Goal: Information Seeking & Learning: Learn about a topic

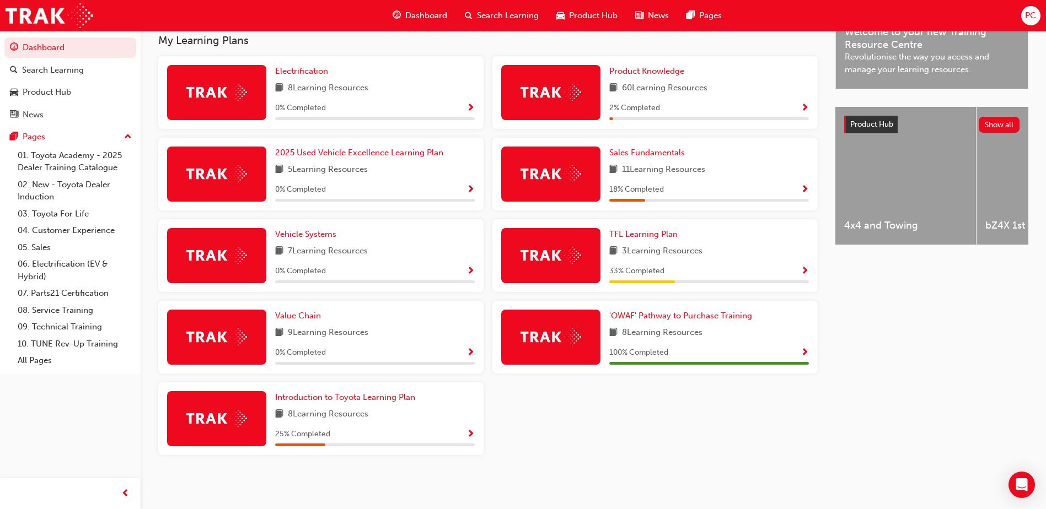
scroll to position [362, 0]
click at [731, 152] on div "Sales Fundamentals" at bounding box center [709, 153] width 200 height 13
click at [805, 187] on span "Show Progress" at bounding box center [804, 190] width 8 height 10
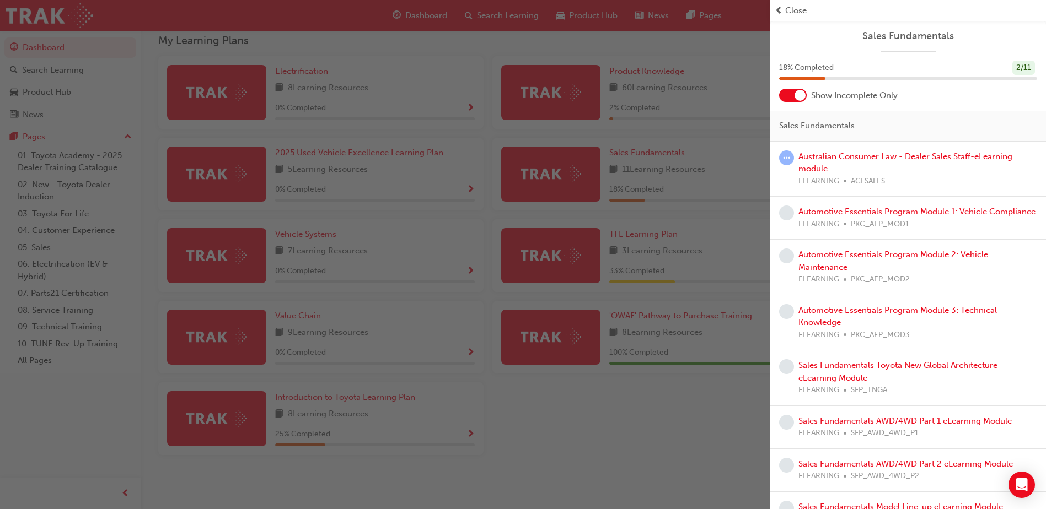
click at [923, 156] on link "Australian Consumer Law - Dealer Sales Staff-eLearning module" at bounding box center [905, 163] width 214 height 23
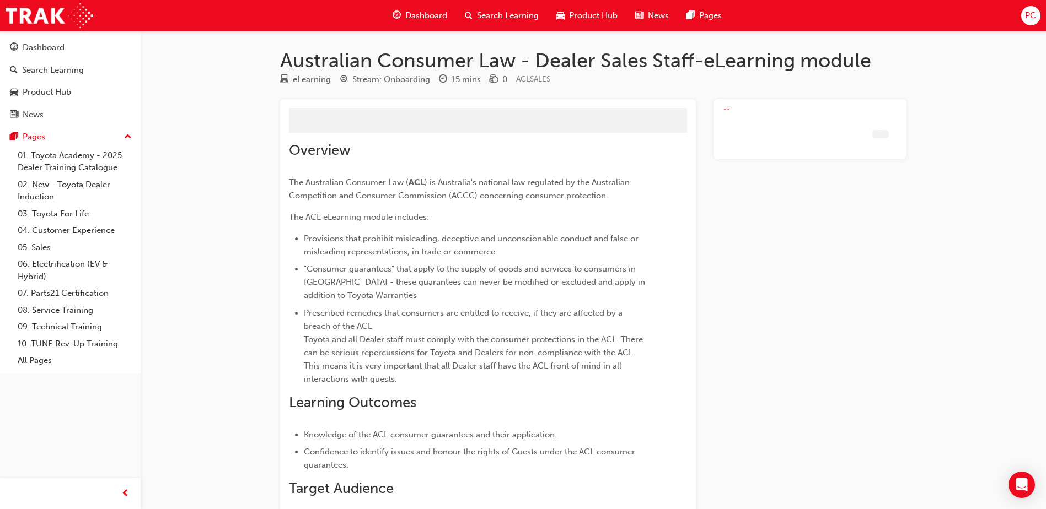
click at [923, 156] on div "Australian Consumer Law - Dealer Sales Staff-eLearning module eLearning Stream:…" at bounding box center [592, 328] width 661 height 558
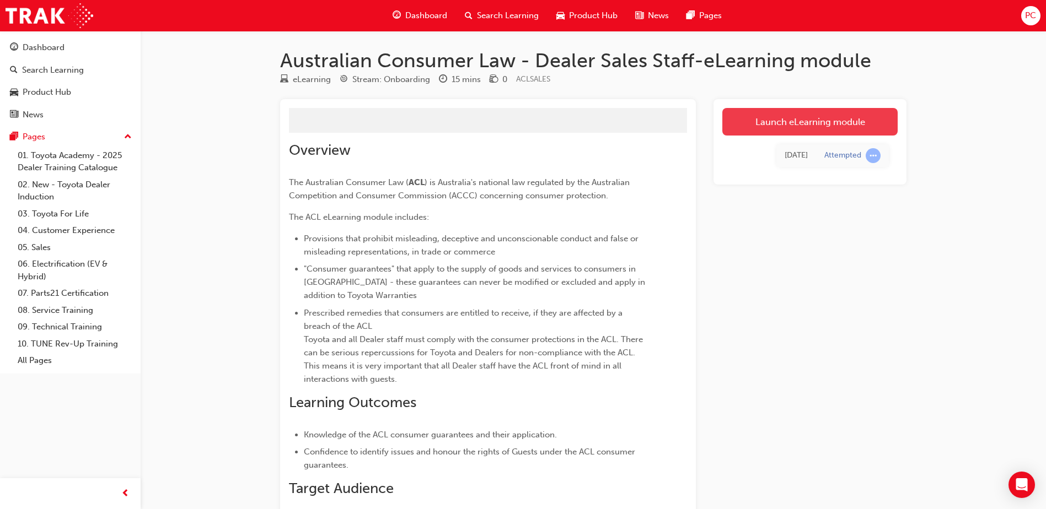
click at [800, 121] on link "Launch eLearning module" at bounding box center [809, 122] width 175 height 28
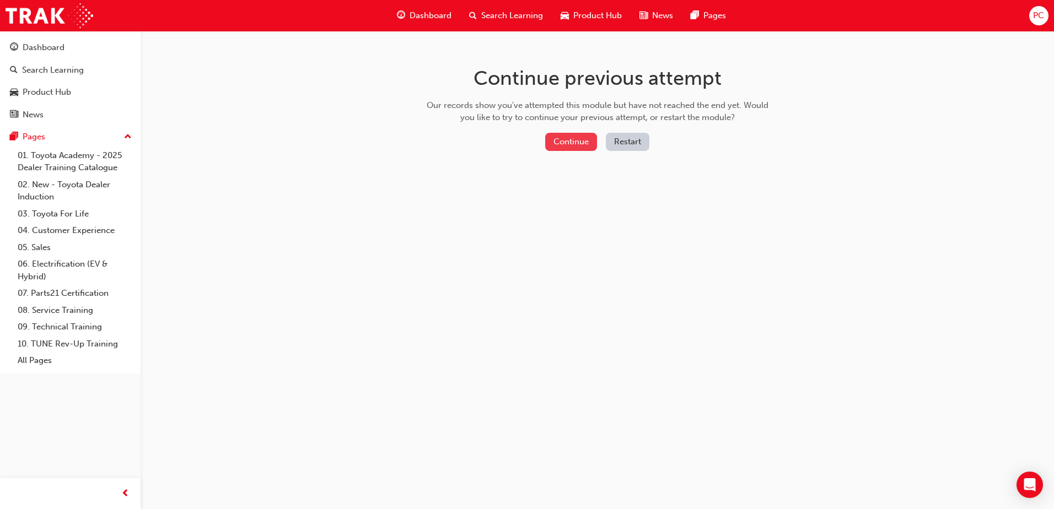
click at [556, 149] on button "Continue" at bounding box center [571, 142] width 52 height 18
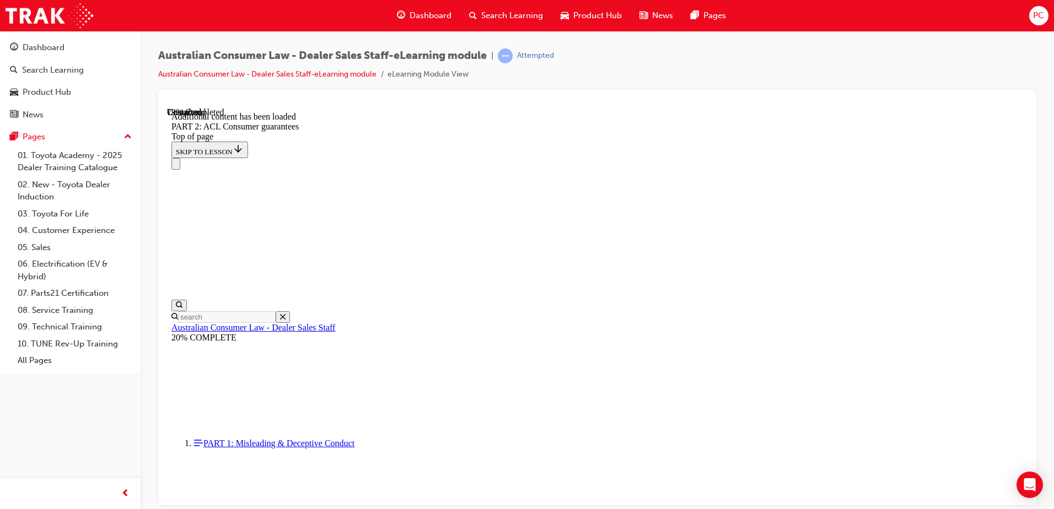
scroll to position [1798, 0]
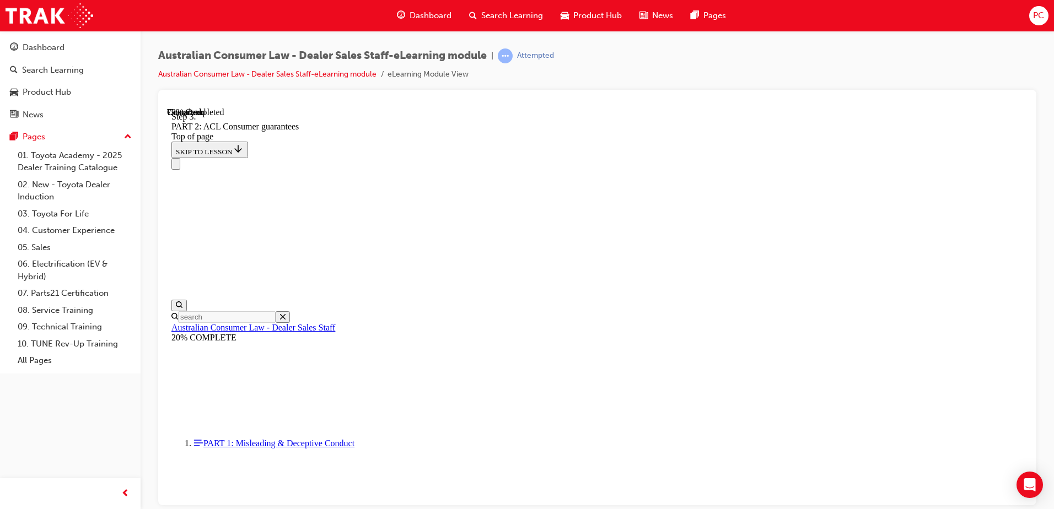
scroll to position [3272, 0]
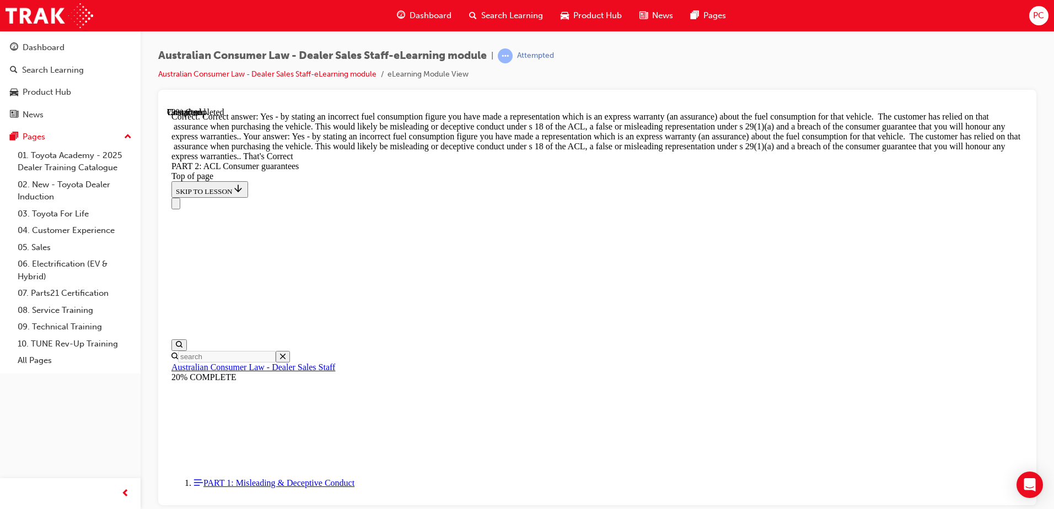
scroll to position [6855, 0]
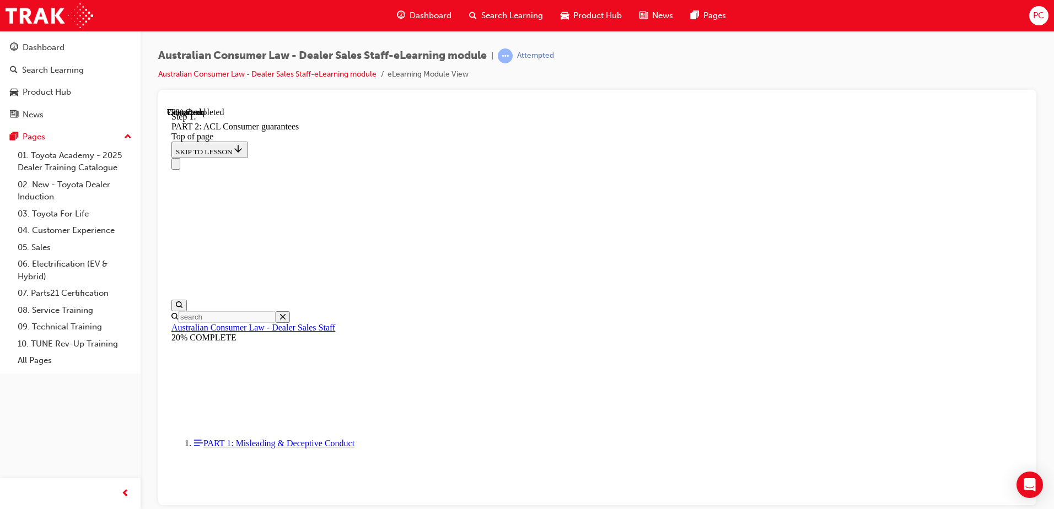
scroll to position [6872, 0]
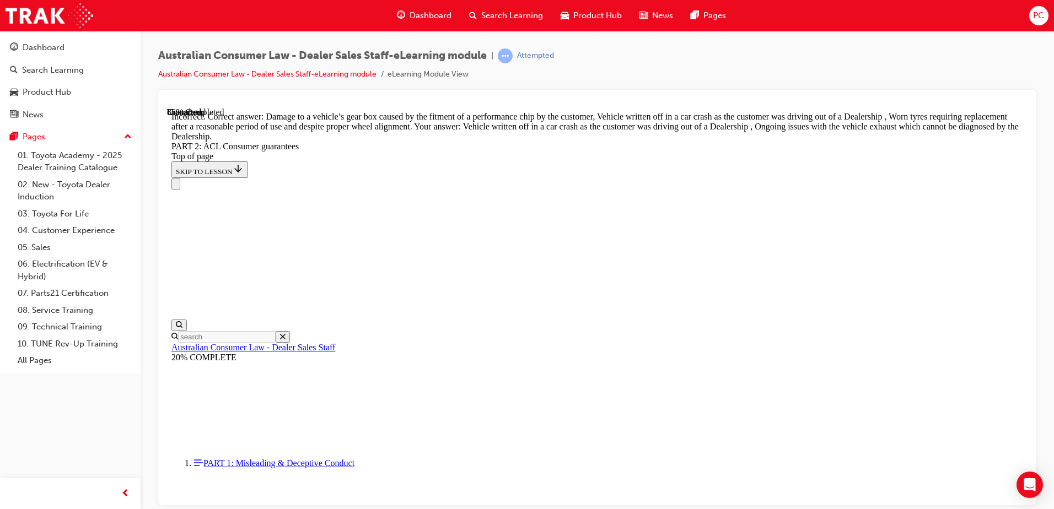
scroll to position [11033, 0]
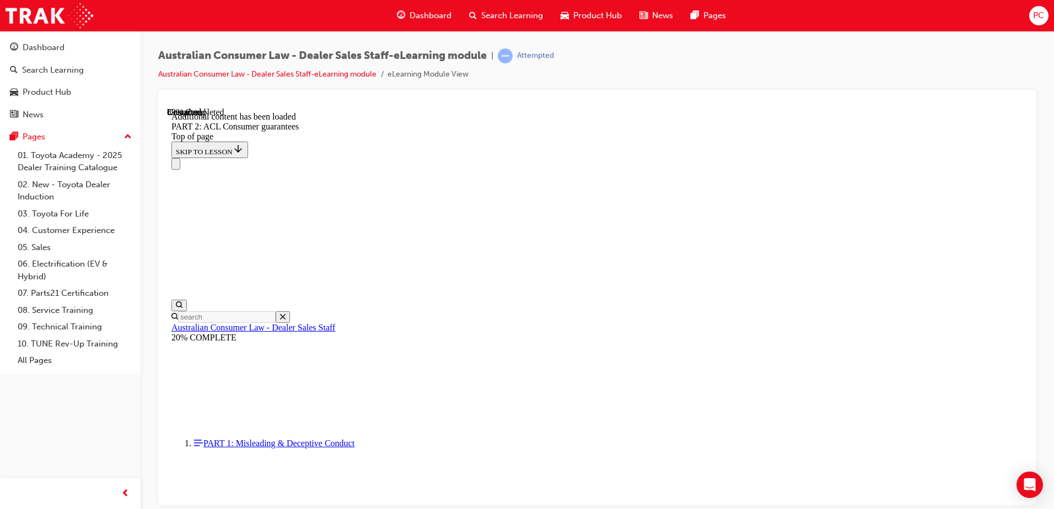
scroll to position [11976, 0]
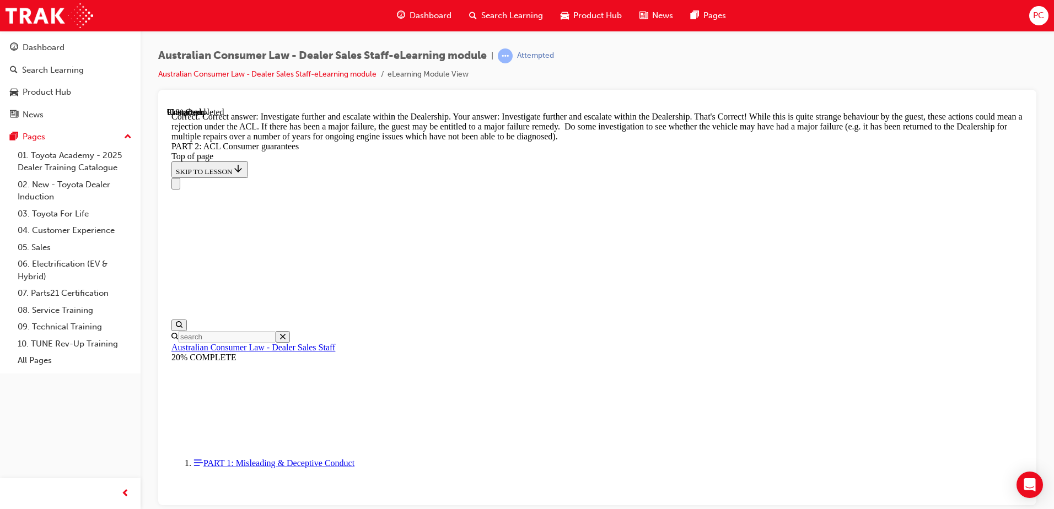
scroll to position [12251, 0]
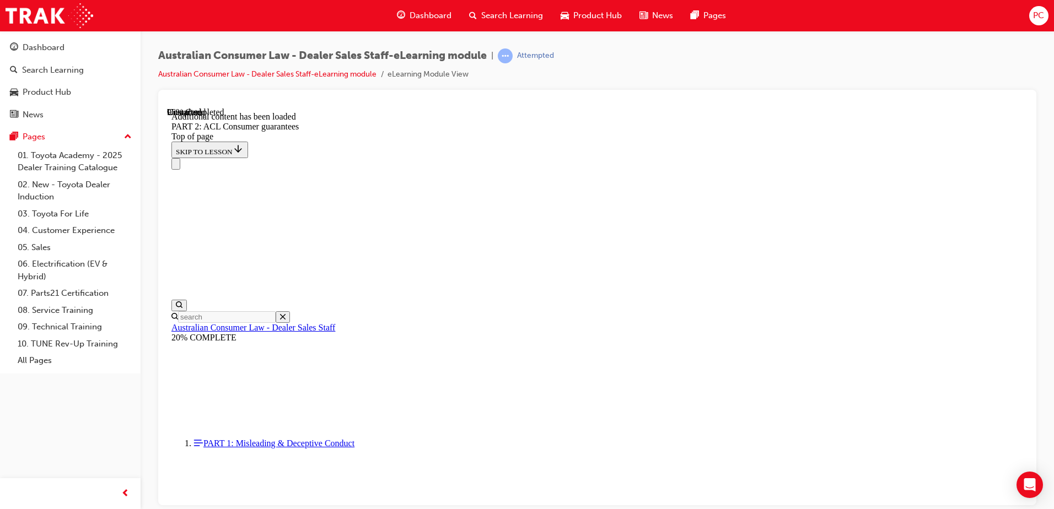
scroll to position [13123, 0]
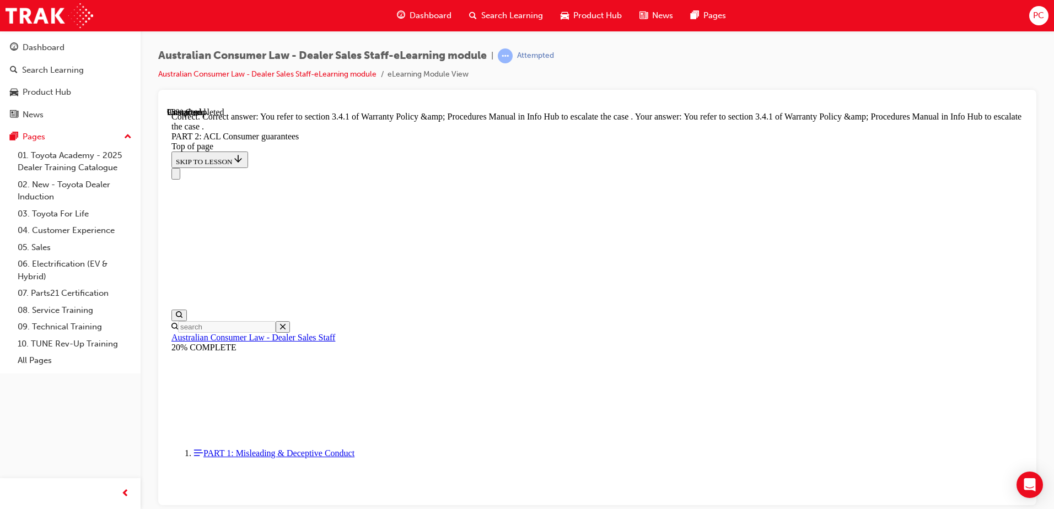
scroll to position [13845, 0]
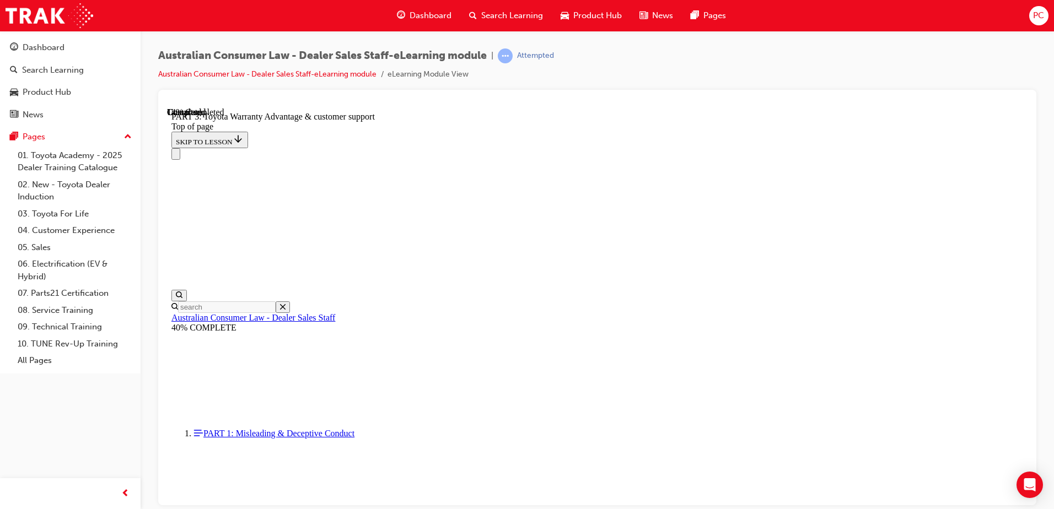
scroll to position [696, 0]
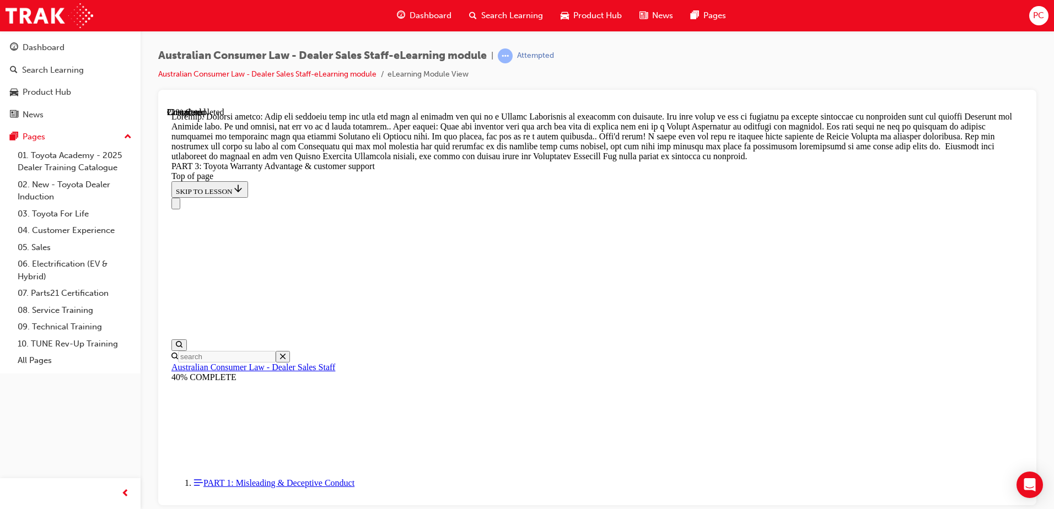
scroll to position [971, 0]
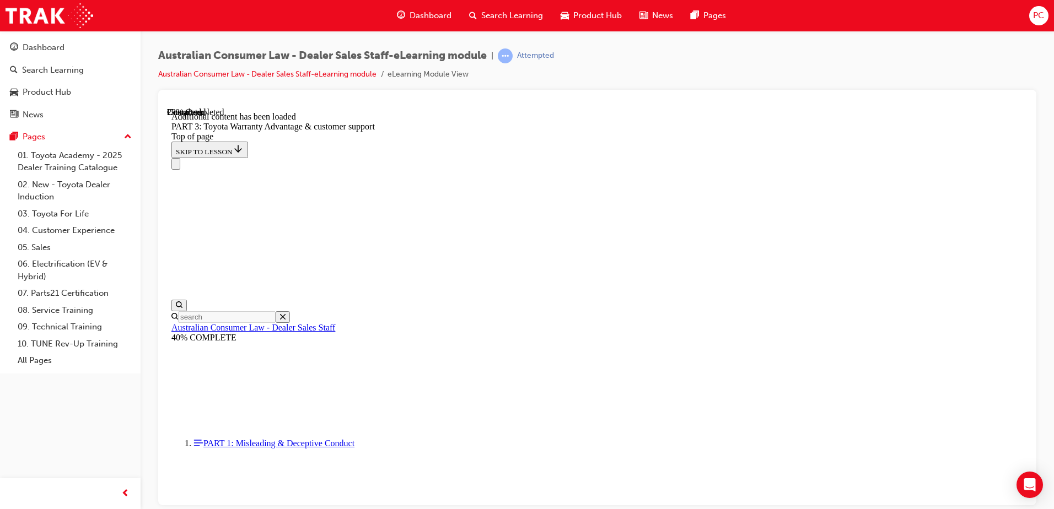
scroll to position [1287, 0]
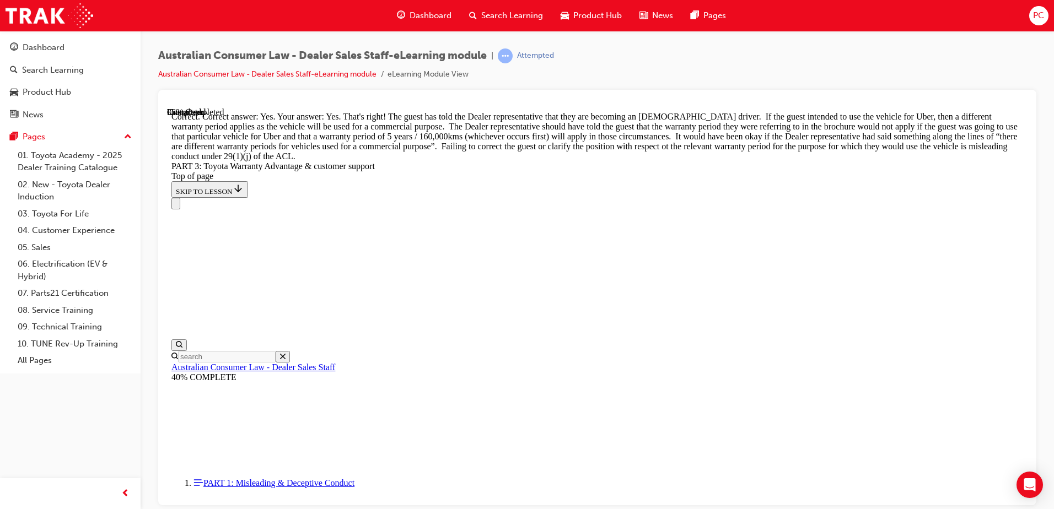
scroll to position [1660, 0]
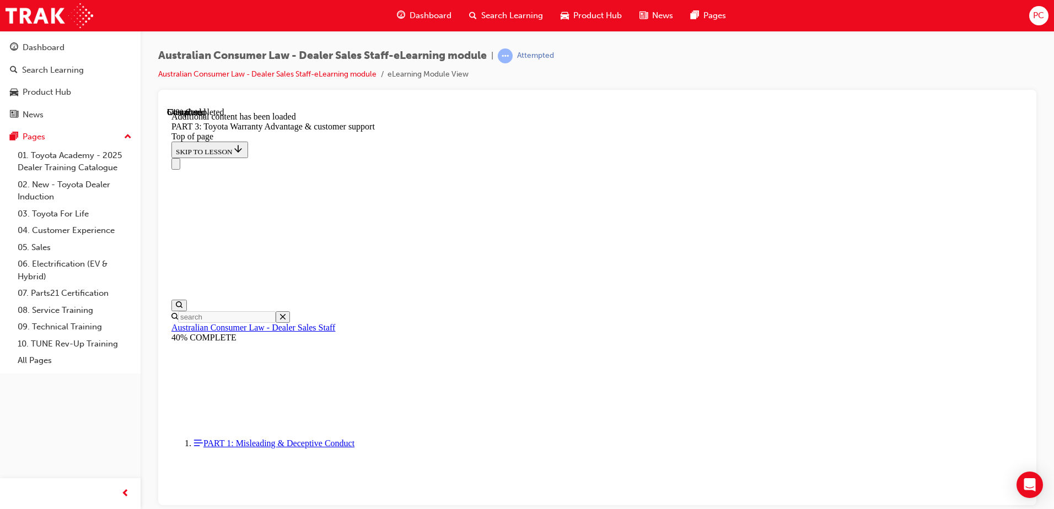
scroll to position [2934, 0]
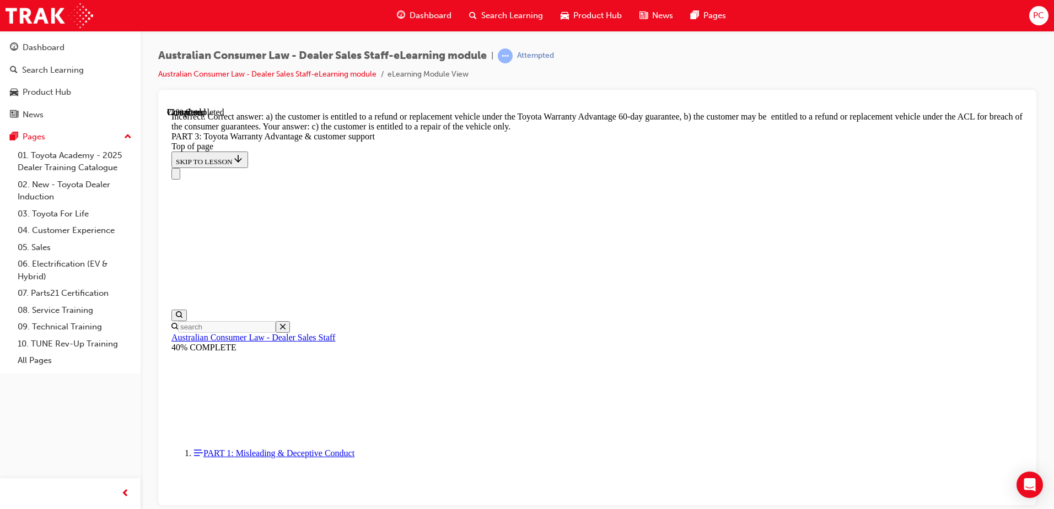
scroll to position [3044, 0]
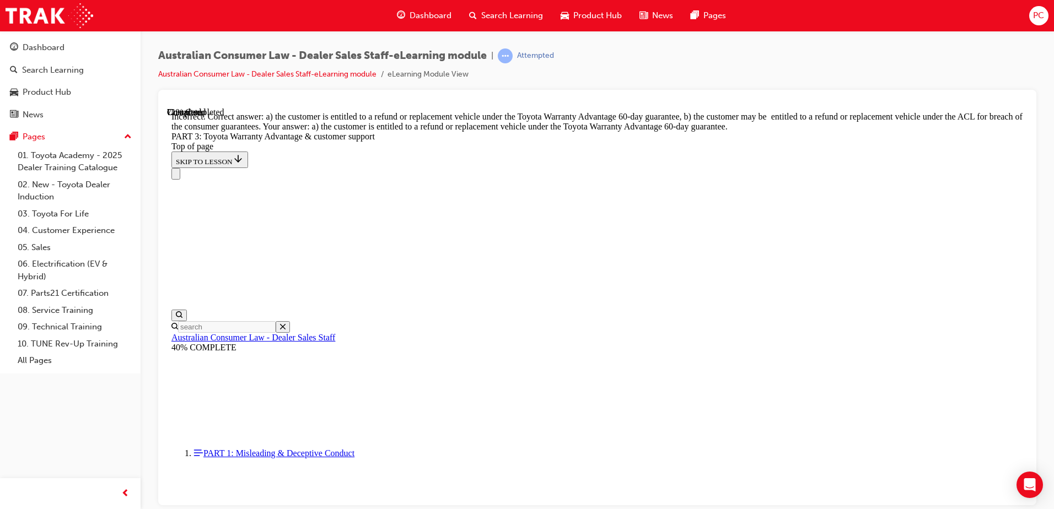
scroll to position [3037, 0]
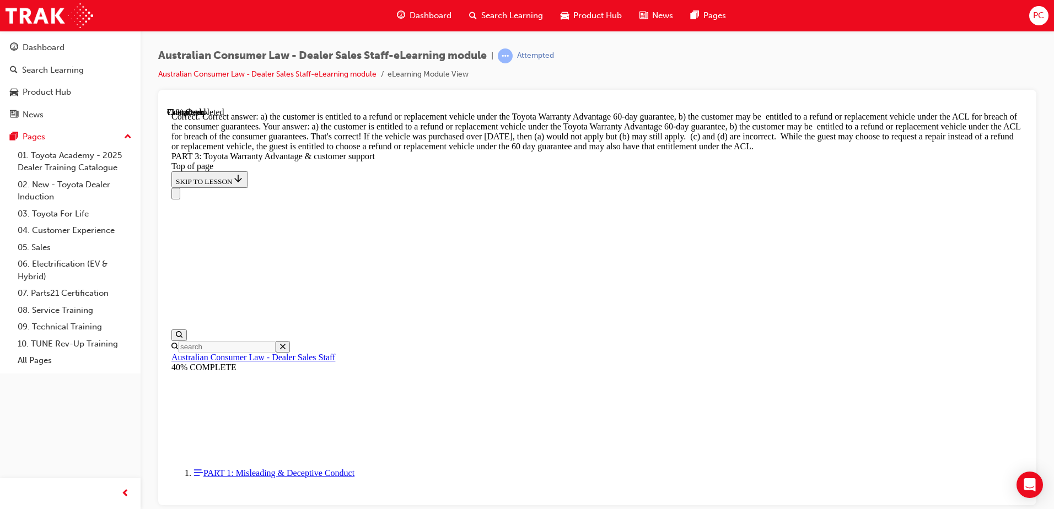
scroll to position [3231, 0]
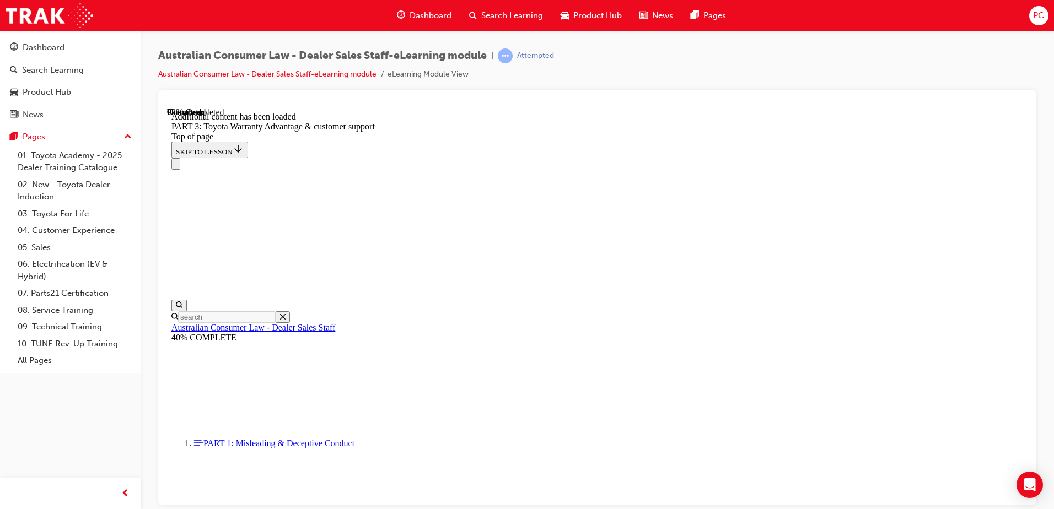
scroll to position [3501, 0]
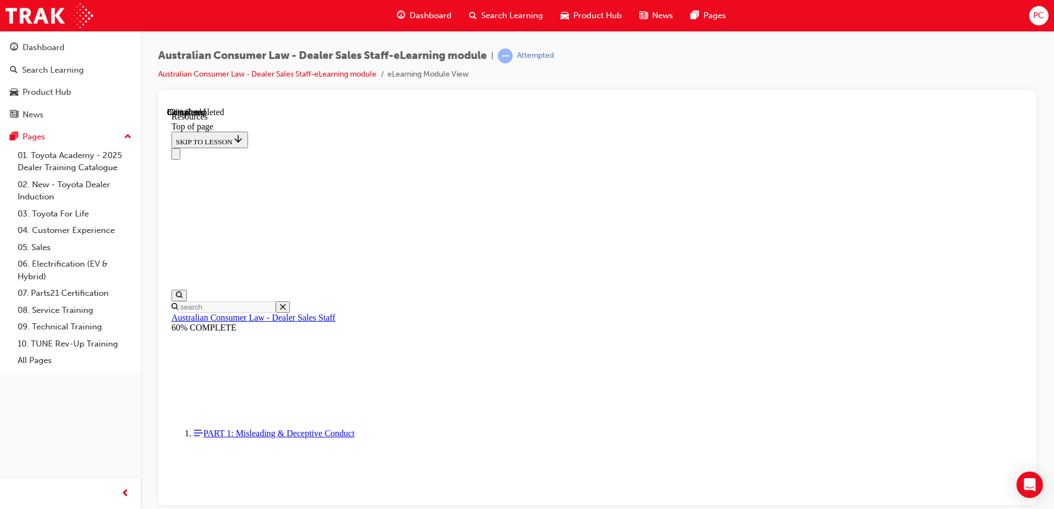
scroll to position [557, 0]
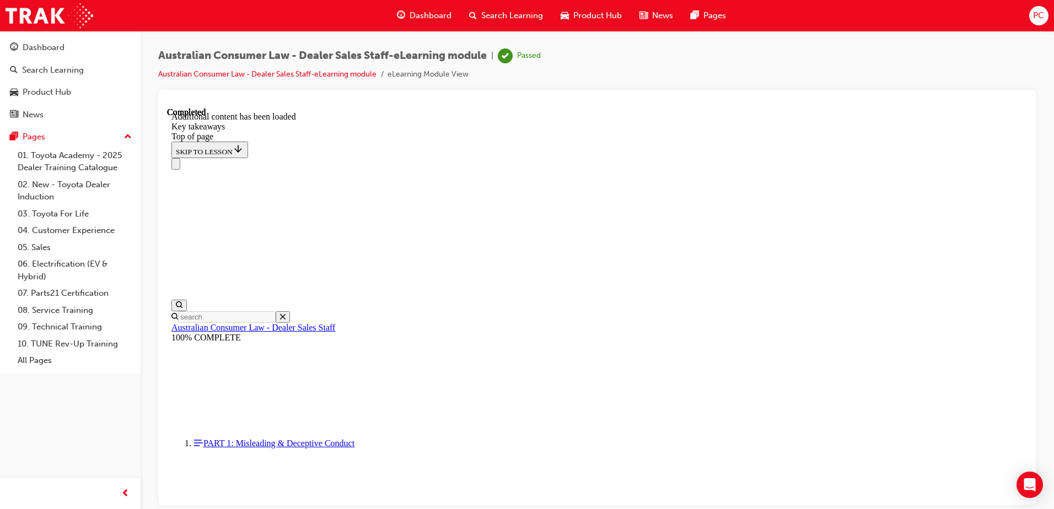
scroll to position [248, 0]
click at [176, 166] on icon "Close navigation menu" at bounding box center [176, 166] width 0 height 0
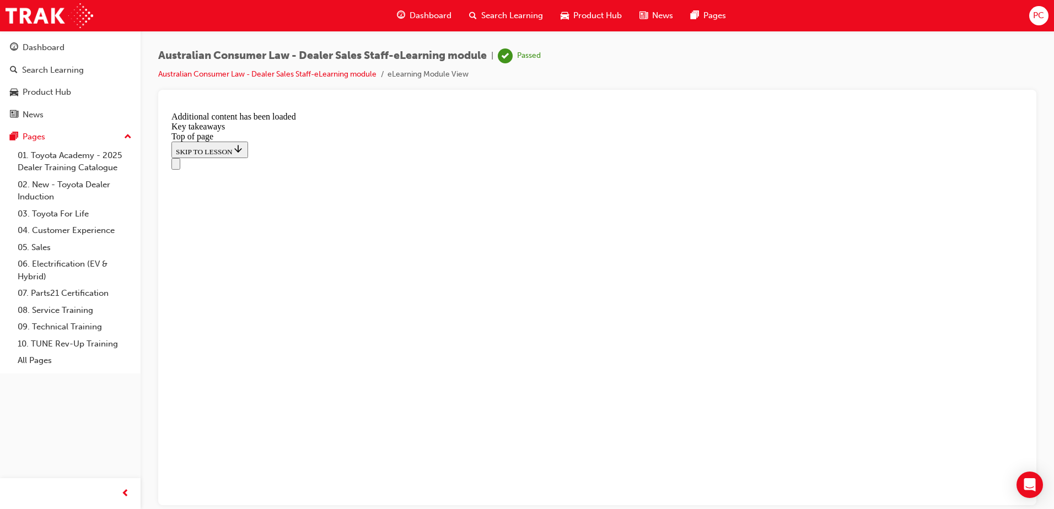
click at [176, 166] on icon "Open navigation menu" at bounding box center [176, 166] width 0 height 0
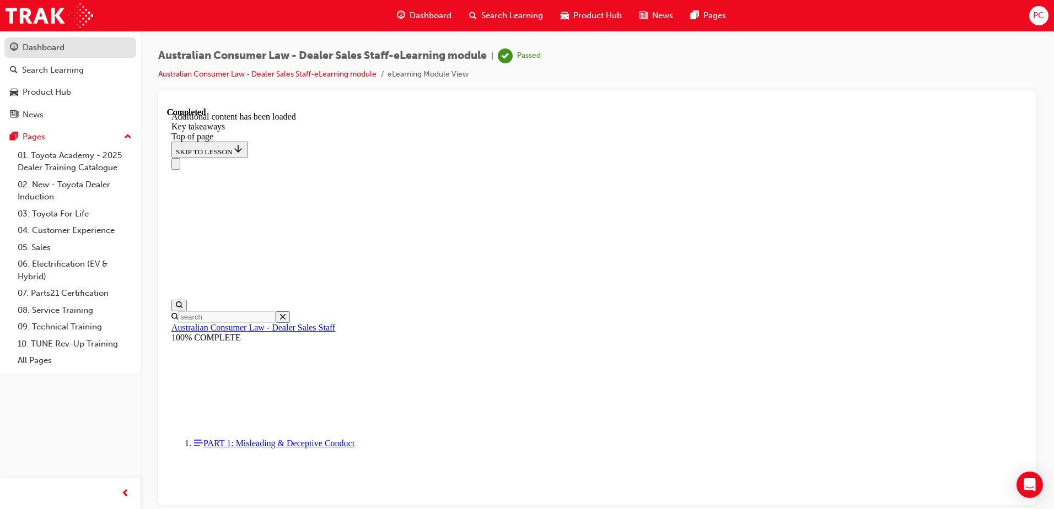
click at [37, 44] on div "Dashboard" at bounding box center [44, 47] width 42 height 13
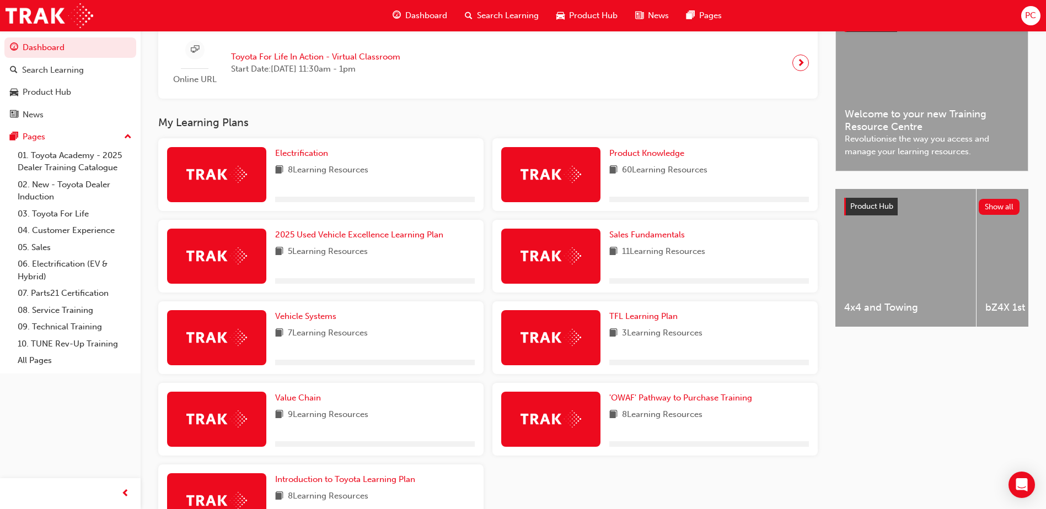
scroll to position [331, 0]
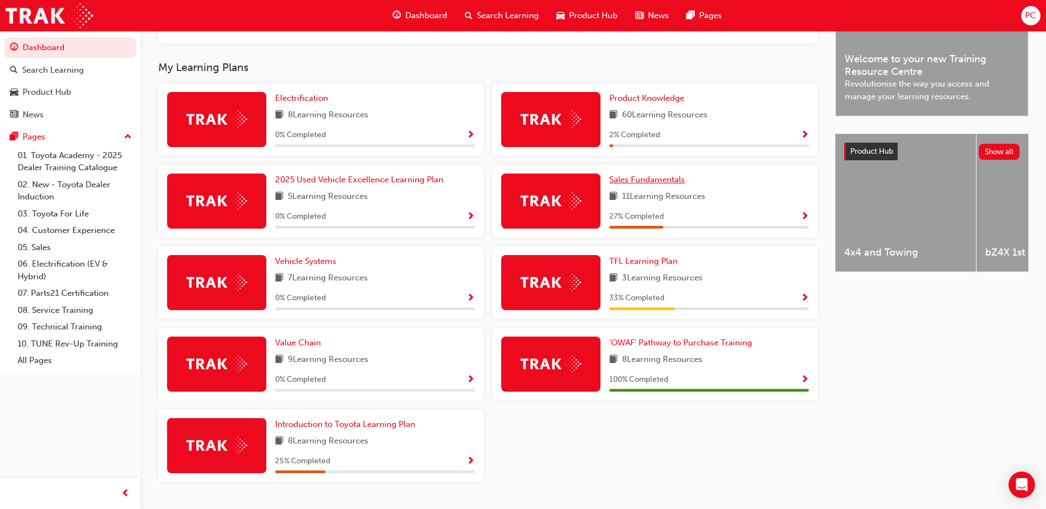
click at [649, 180] on span "Sales Fundamentals" at bounding box center [647, 180] width 76 height 10
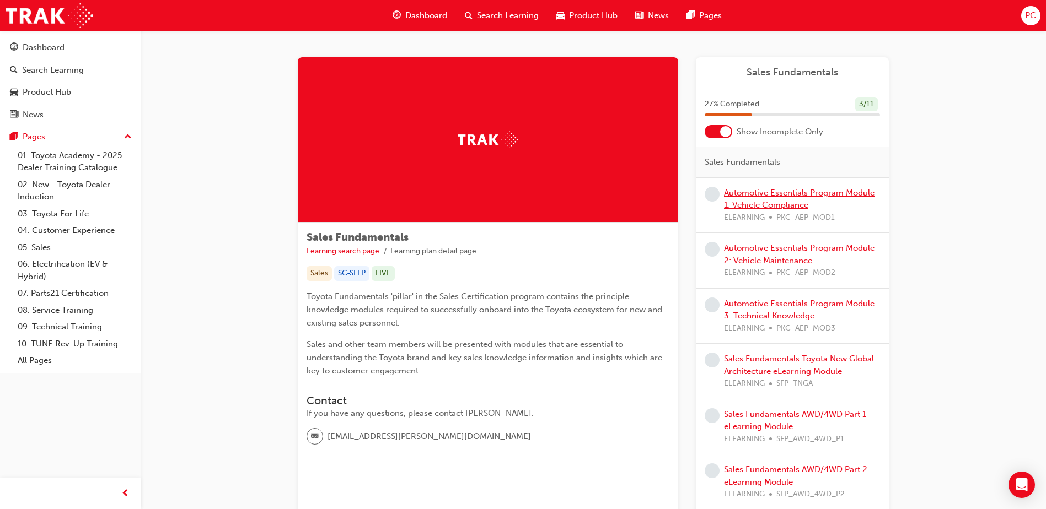
click at [790, 193] on link "Automotive Essentials Program Module 1: Vehicle Compliance" at bounding box center [799, 199] width 150 height 23
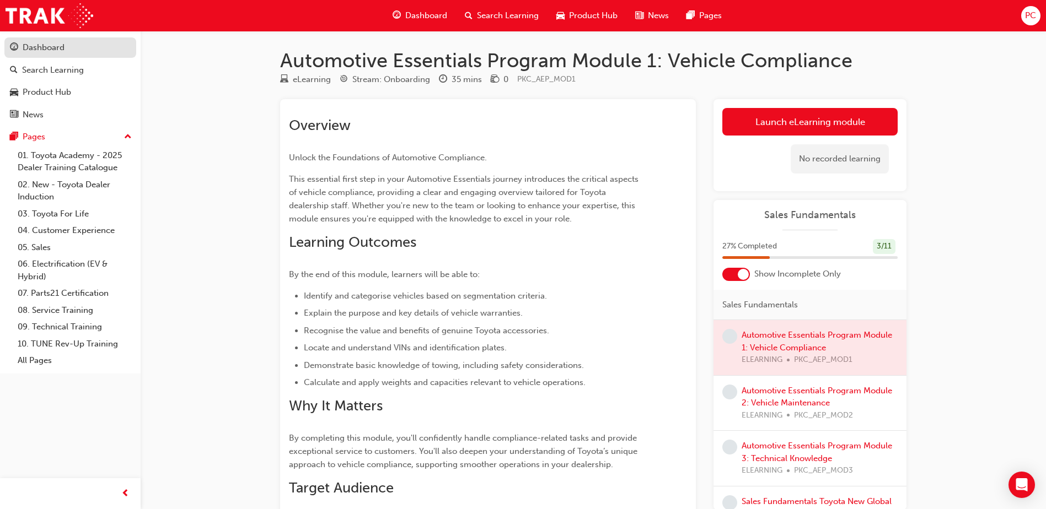
click at [43, 44] on div "Dashboard" at bounding box center [44, 47] width 42 height 13
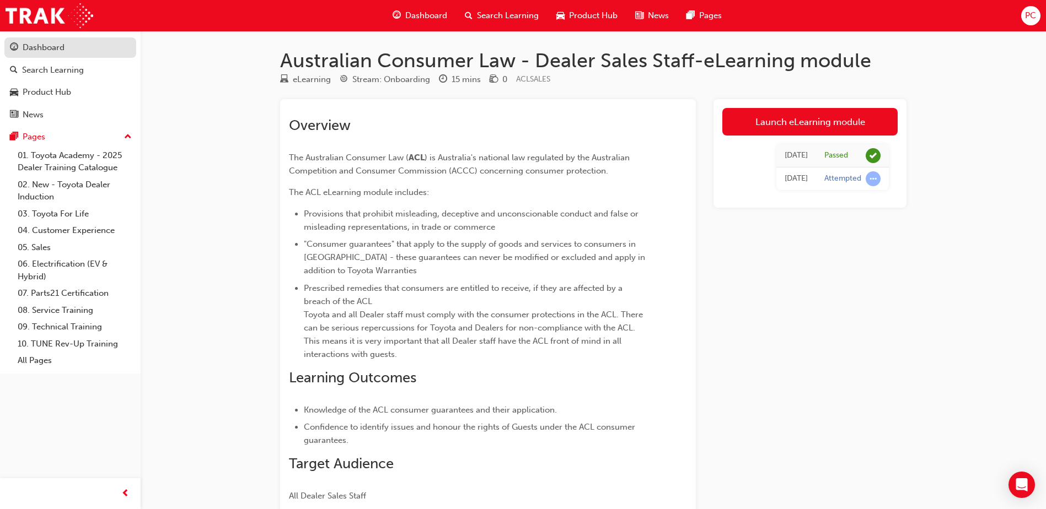
click at [55, 49] on div "Dashboard" at bounding box center [44, 47] width 42 height 13
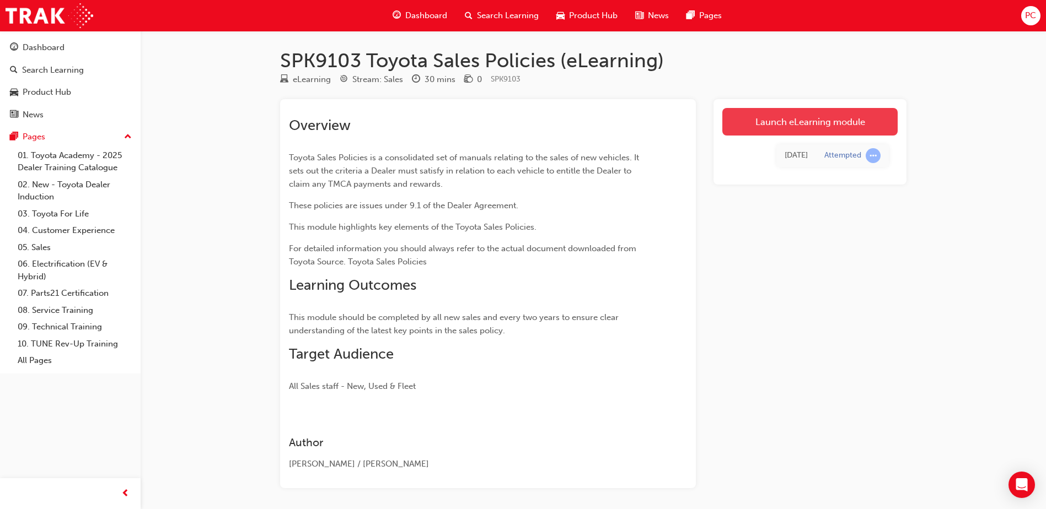
click at [803, 120] on link "Launch eLearning module" at bounding box center [809, 122] width 175 height 28
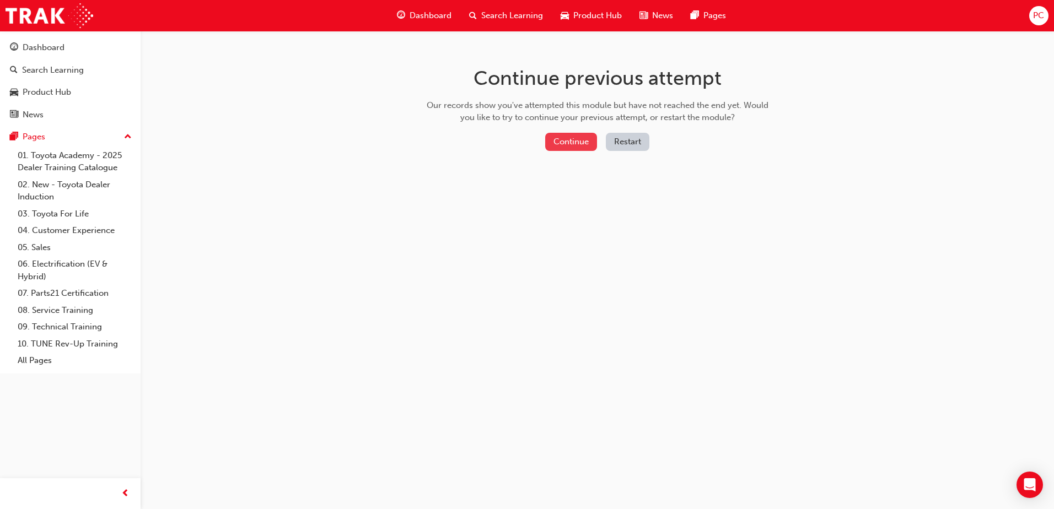
click at [577, 142] on button "Continue" at bounding box center [571, 142] width 52 height 18
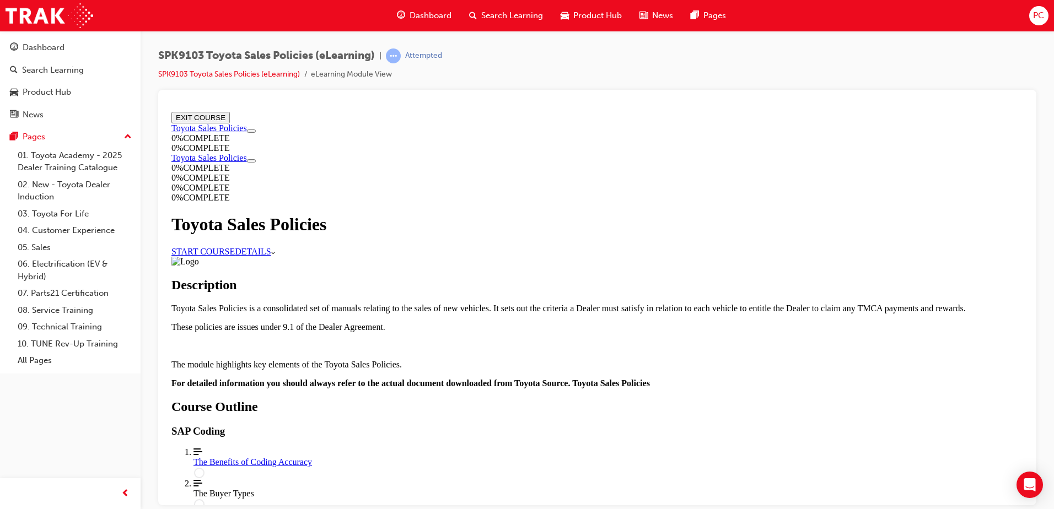
scroll to position [767, 0]
click at [519, 457] on div "The Benefits of Coding Accuracy" at bounding box center [608, 462] width 830 height 10
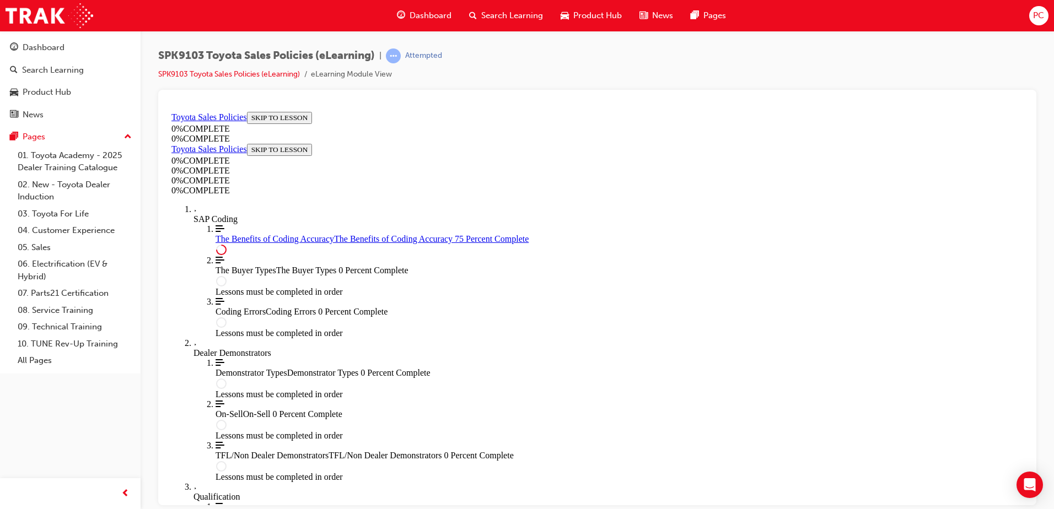
scroll to position [545, 0]
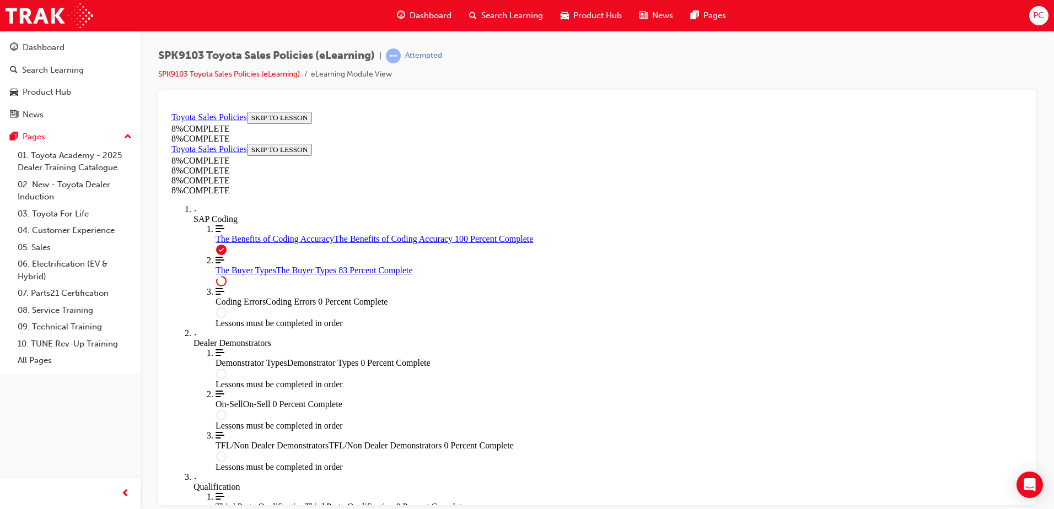
scroll to position [3897, 0]
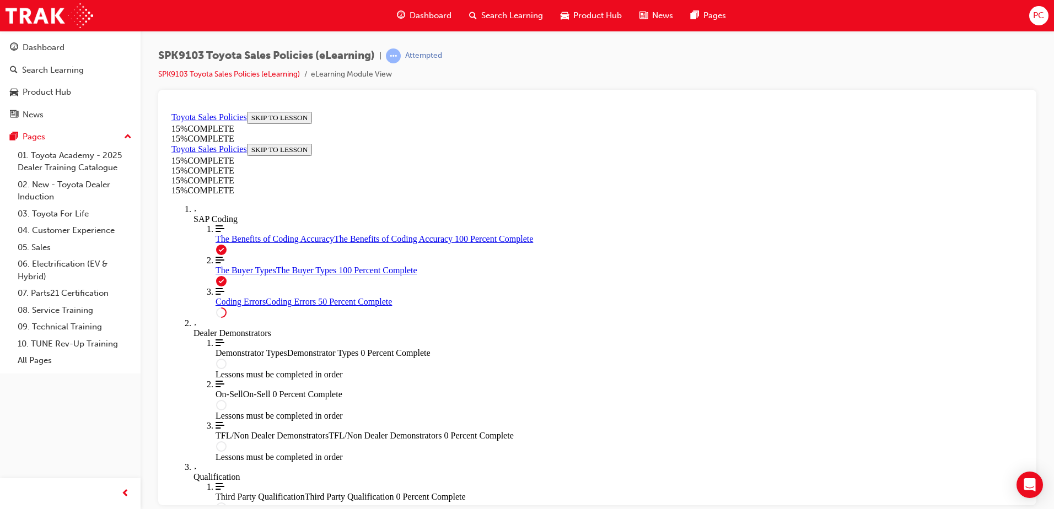
scroll to position [369, 0]
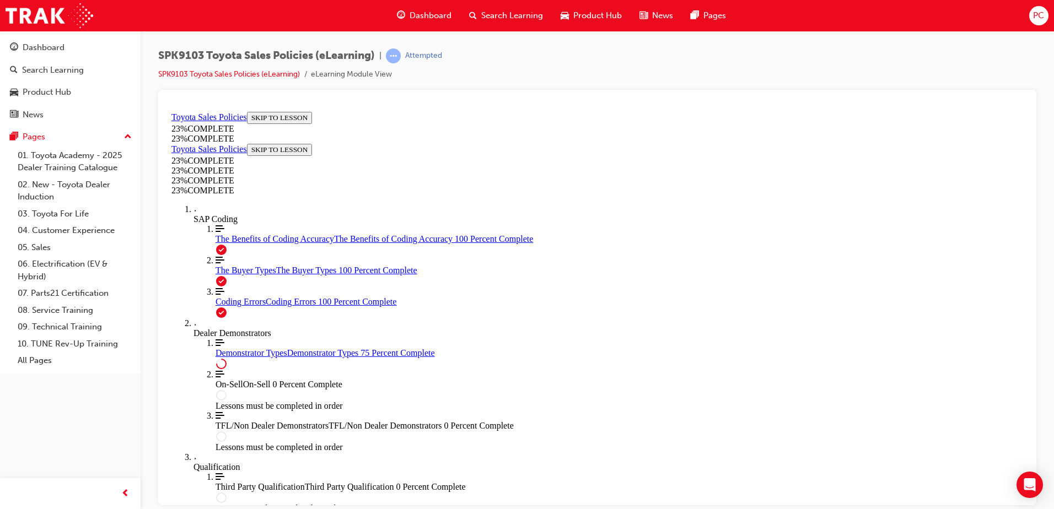
scroll to position [424, 0]
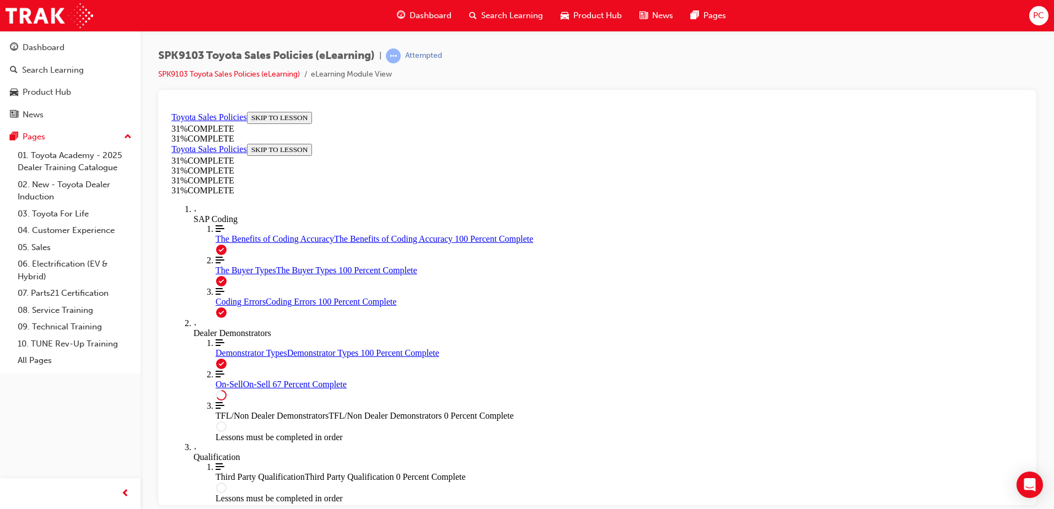
scroll to position [611, 0]
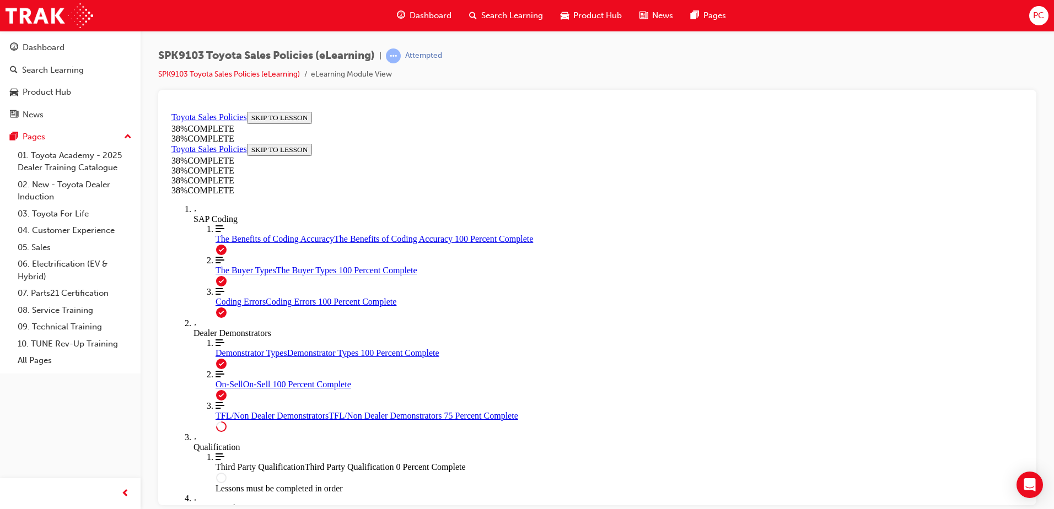
scroll to position [424, 0]
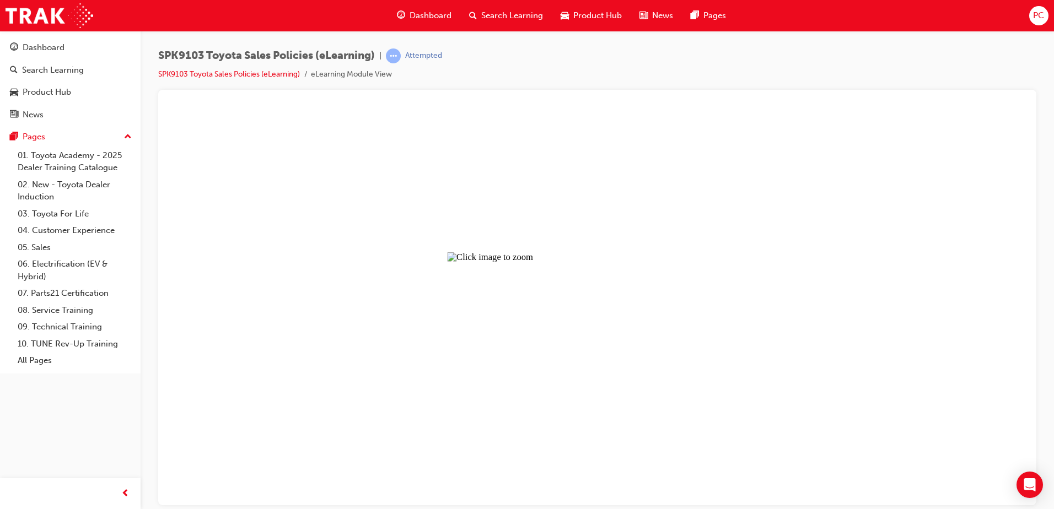
click at [509, 296] on button "Unzoom image" at bounding box center [597, 306] width 860 height 398
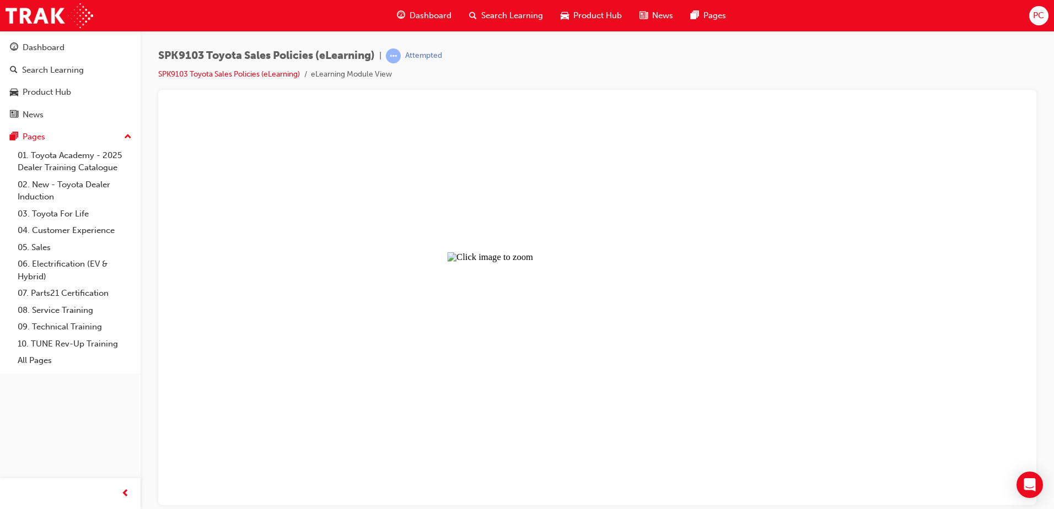
click at [580, 304] on button "Unzoom image" at bounding box center [597, 306] width 860 height 398
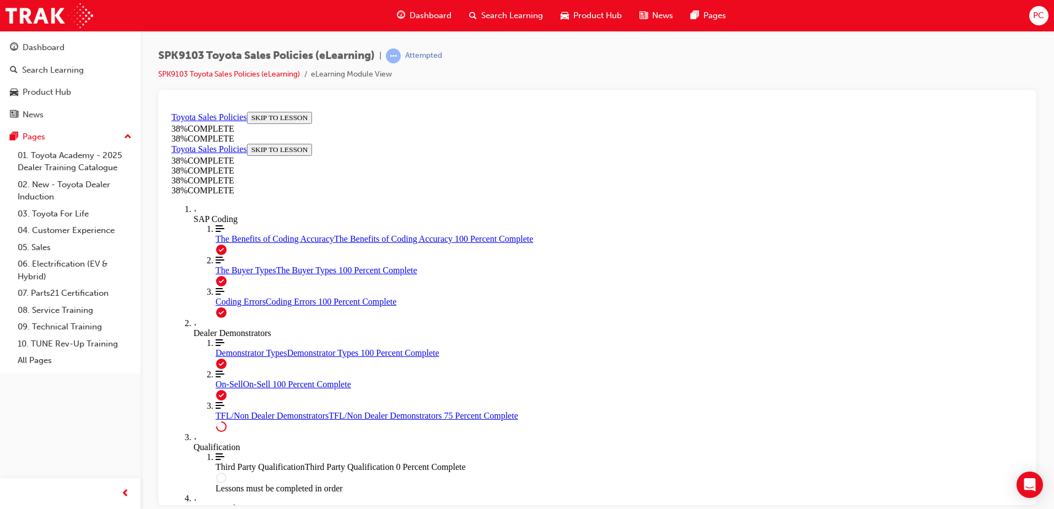
scroll to position [586, 0]
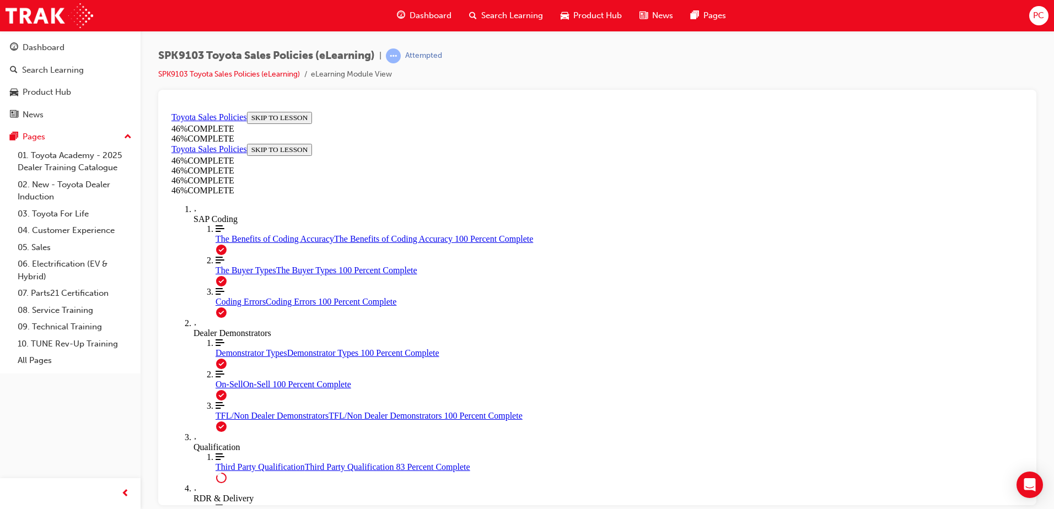
scroll to position [810, 0]
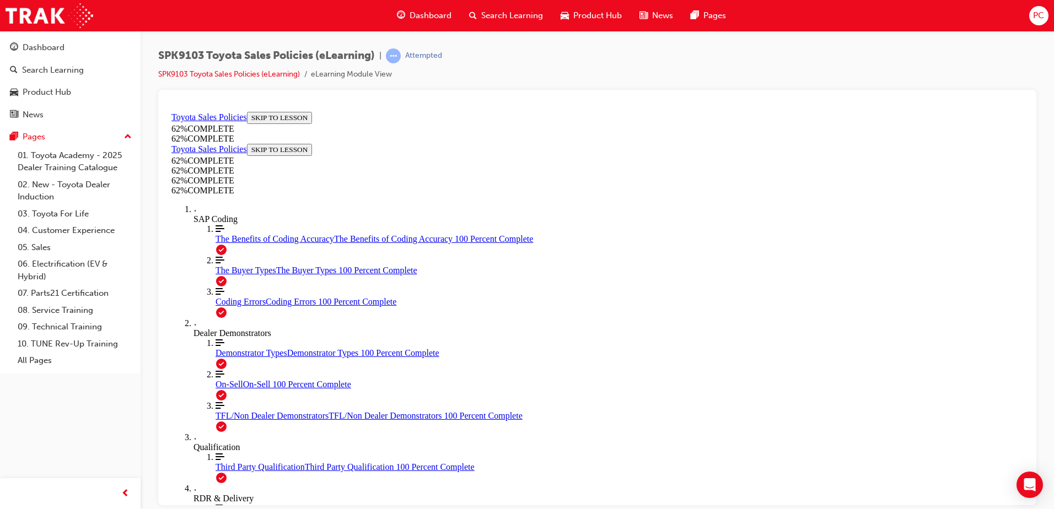
scroll to position [376, 0]
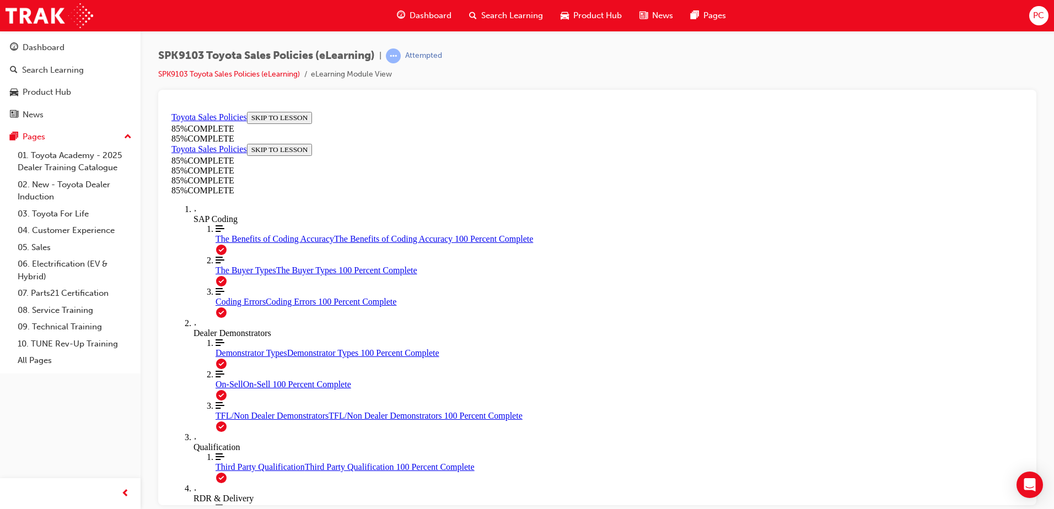
scroll to position [534, 0]
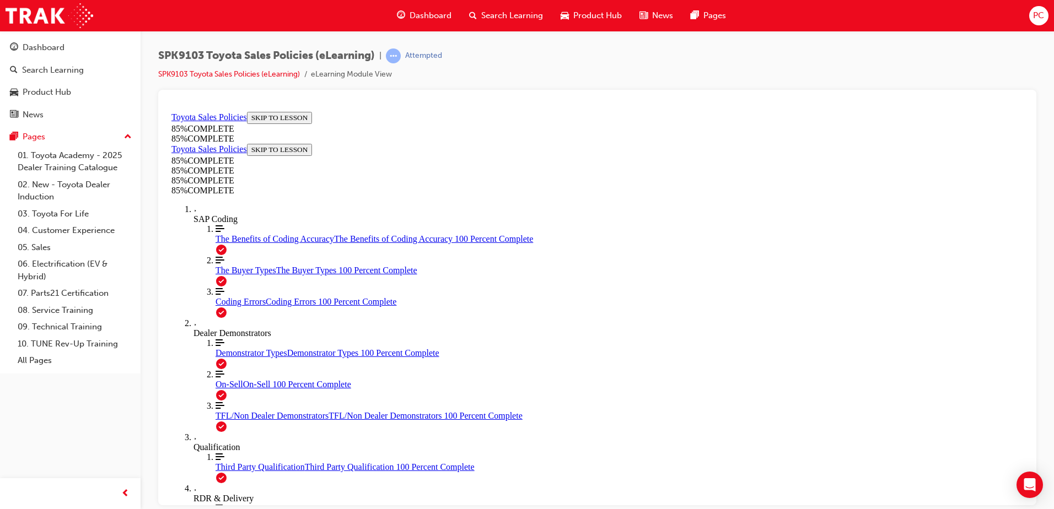
drag, startPoint x: 638, startPoint y: 338, endPoint x: 518, endPoint y: 465, distance: 174.3
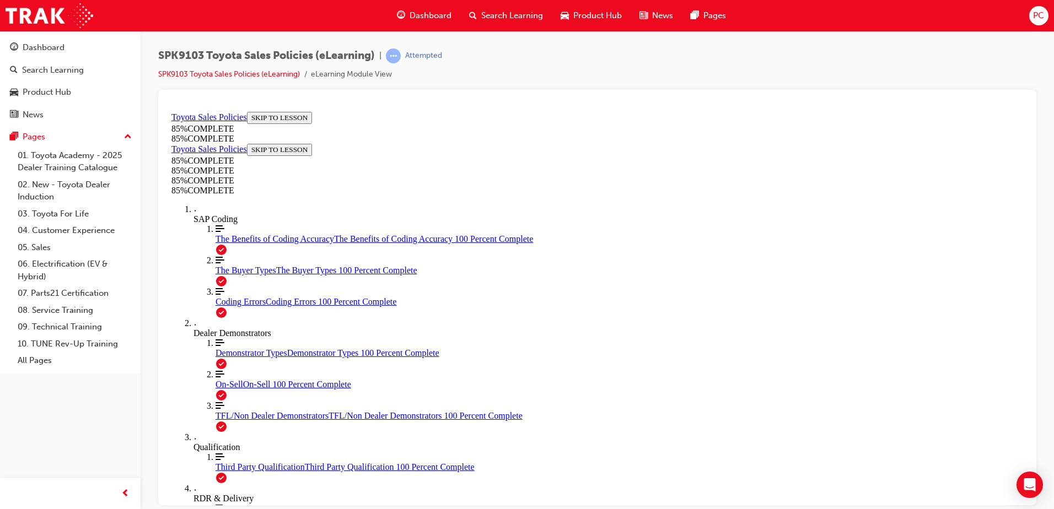
drag, startPoint x: 670, startPoint y: 307, endPoint x: 759, endPoint y: 455, distance: 172.6
drag, startPoint x: 677, startPoint y: 304, endPoint x: 519, endPoint y: 446, distance: 212.4
drag, startPoint x: 669, startPoint y: 306, endPoint x: 539, endPoint y: 432, distance: 181.3
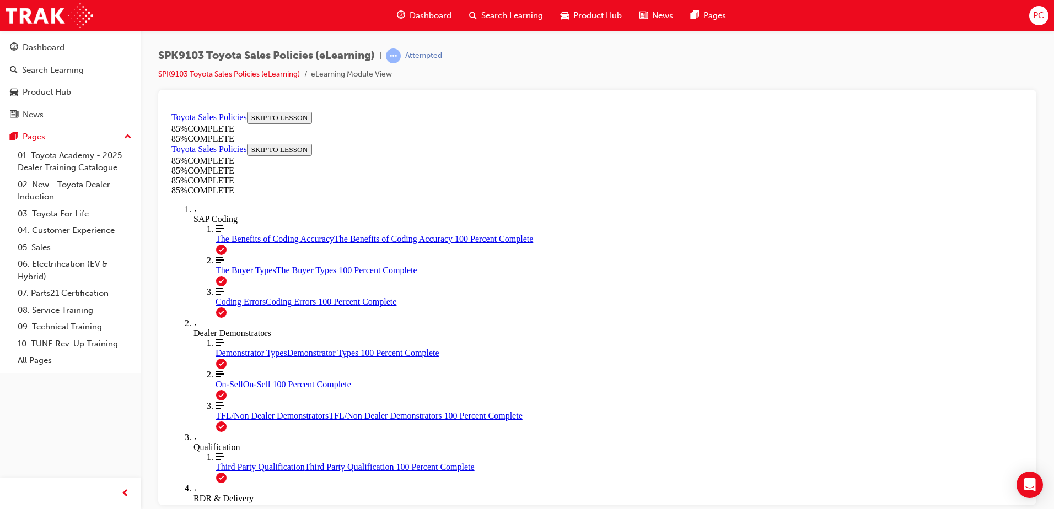
drag, startPoint x: 660, startPoint y: 302, endPoint x: 514, endPoint y: 448, distance: 207.0
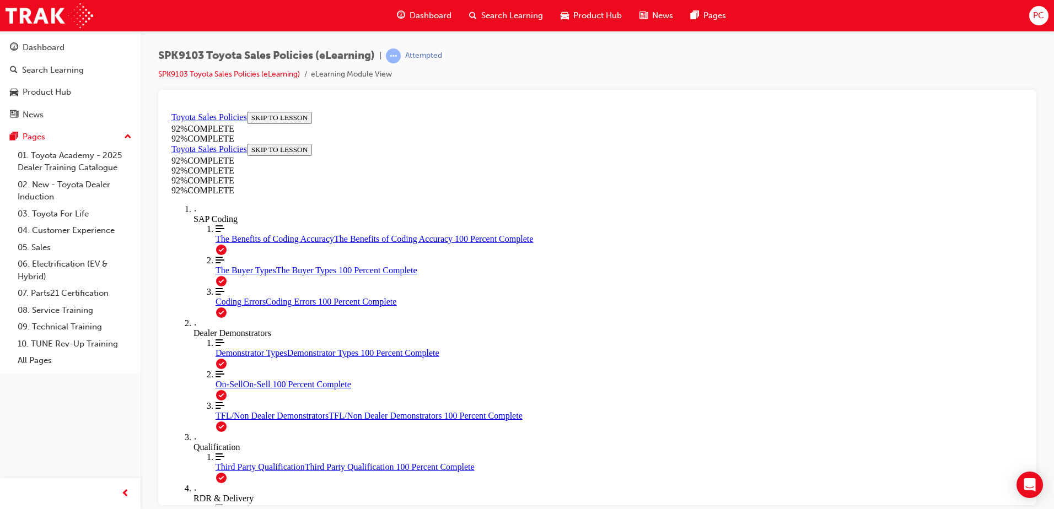
scroll to position [40, 0]
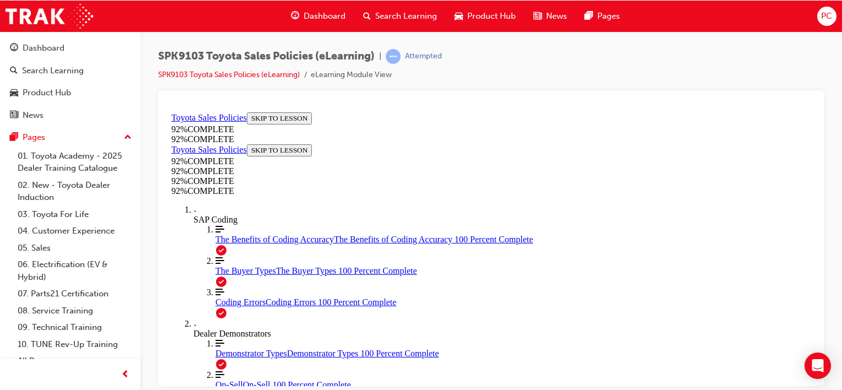
scroll to position [141, 0]
